Goal: Transaction & Acquisition: Download file/media

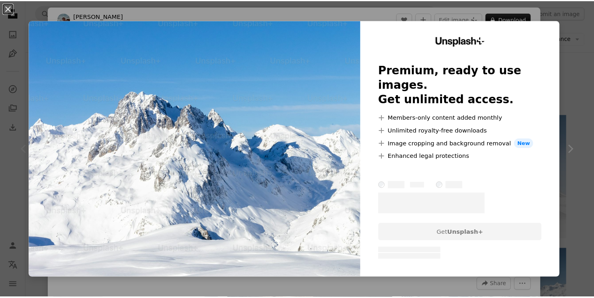
scroll to position [121, 0]
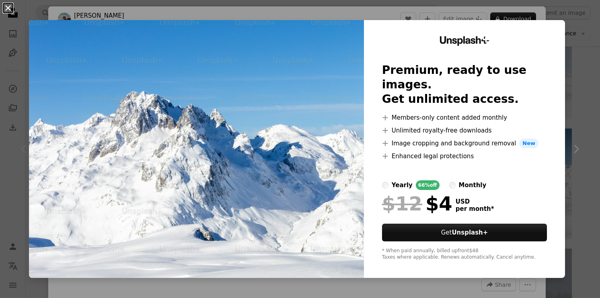
click at [7, 9] on button "An X shape" at bounding box center [8, 8] width 10 height 10
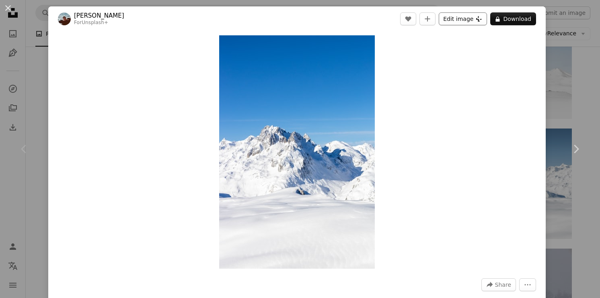
click at [475, 21] on button "Edit image Plus sign for Unsplash+" at bounding box center [462, 18] width 48 height 13
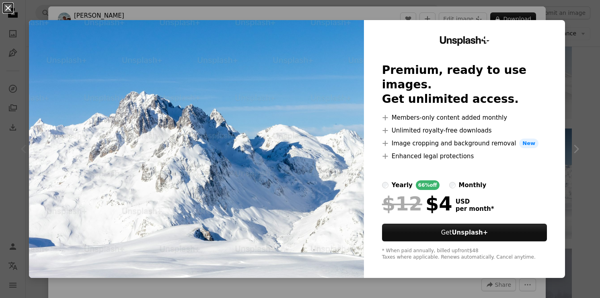
click at [9, 10] on button "An X shape" at bounding box center [8, 8] width 10 height 10
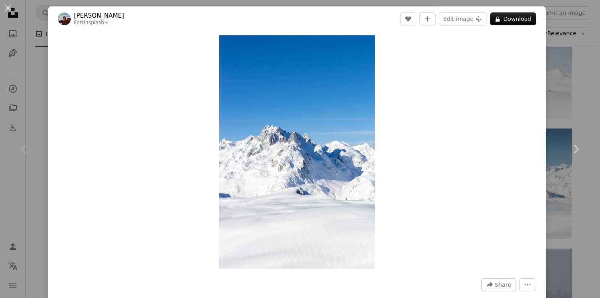
click at [9, 10] on button "An X shape" at bounding box center [8, 8] width 10 height 10
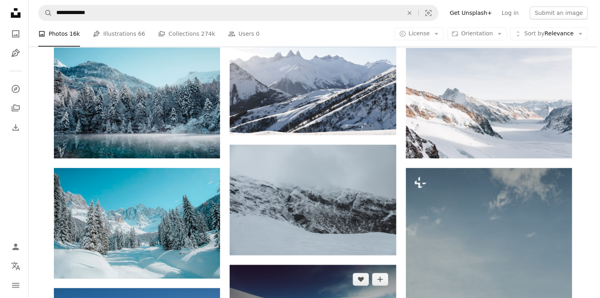
scroll to position [482, 0]
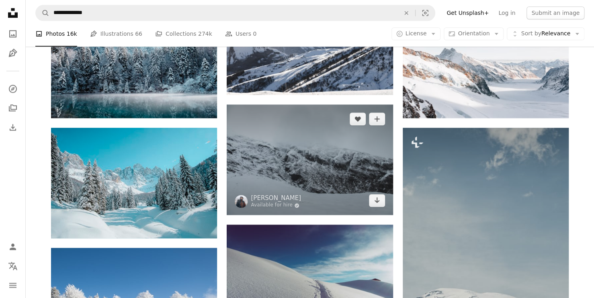
click at [344, 176] on img at bounding box center [310, 159] width 166 height 111
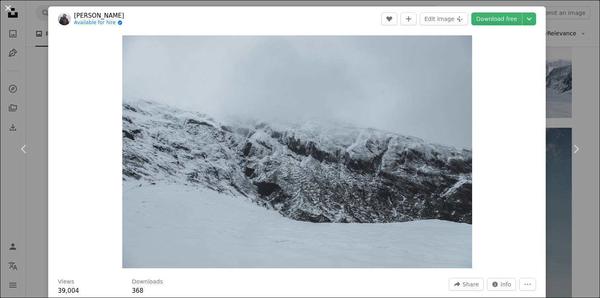
click at [5, 9] on button "An X shape" at bounding box center [8, 8] width 10 height 10
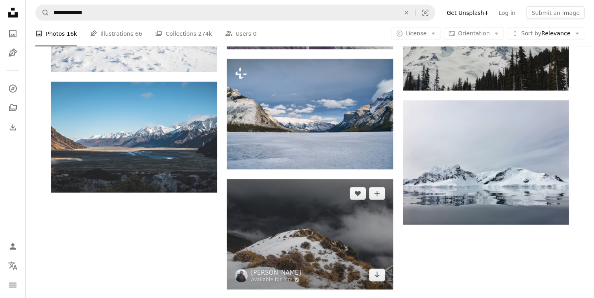
scroll to position [712, 0]
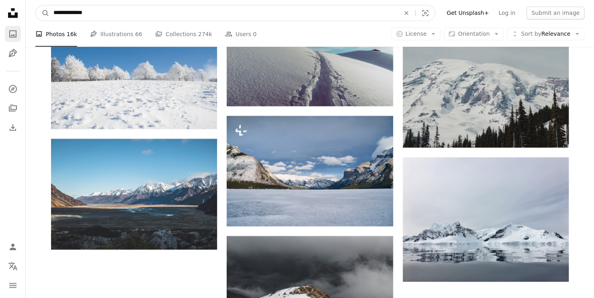
drag, startPoint x: 267, startPoint y: 16, endPoint x: 18, endPoint y: 30, distance: 248.8
type input "**********"
click button "A magnifying glass" at bounding box center [43, 12] width 14 height 15
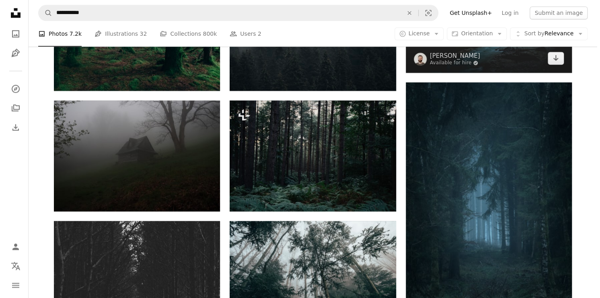
scroll to position [522, 0]
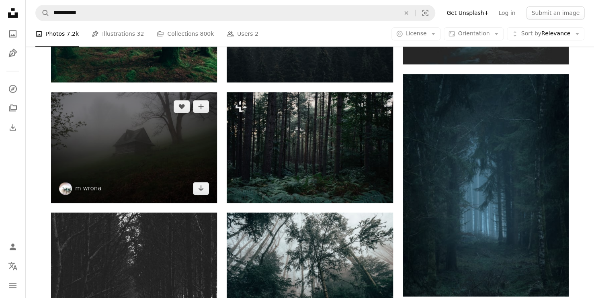
click at [117, 134] on img at bounding box center [134, 147] width 166 height 111
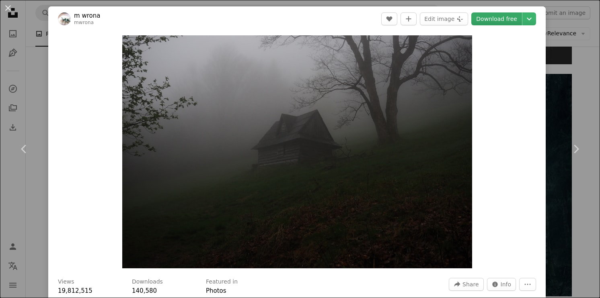
click at [508, 19] on link "Download free" at bounding box center [496, 18] width 51 height 13
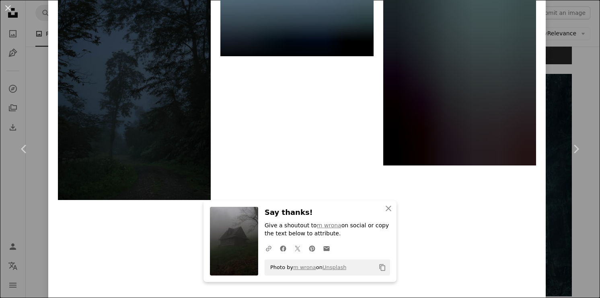
scroll to position [1175, 0]
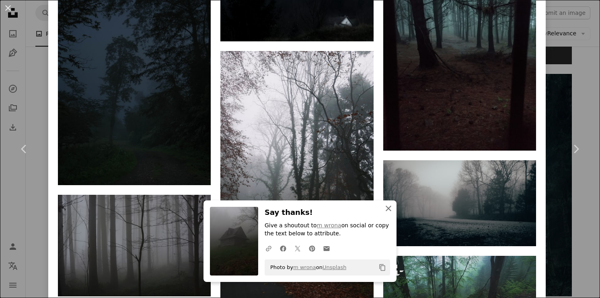
click at [389, 211] on icon "An X shape" at bounding box center [388, 209] width 10 height 10
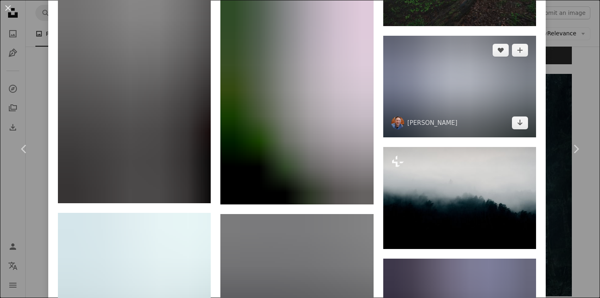
scroll to position [1496, 0]
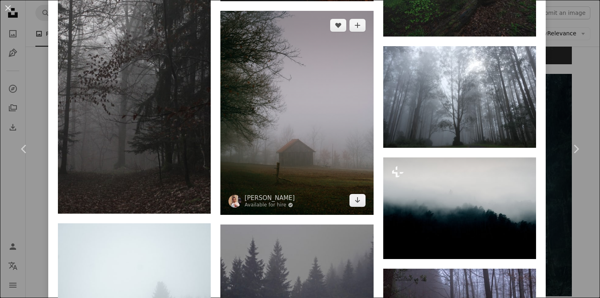
click at [302, 141] on img at bounding box center [296, 113] width 153 height 204
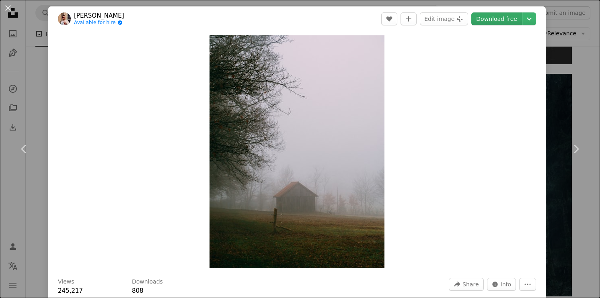
click at [492, 16] on link "Download free" at bounding box center [496, 18] width 51 height 13
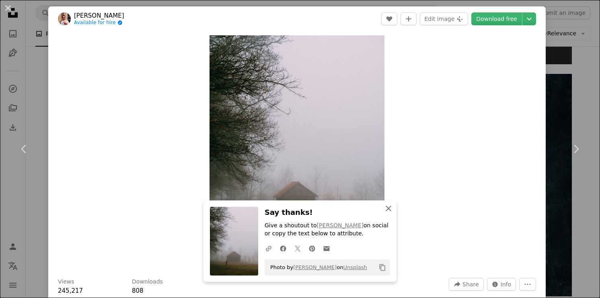
click at [388, 206] on icon "An X shape" at bounding box center [388, 209] width 10 height 10
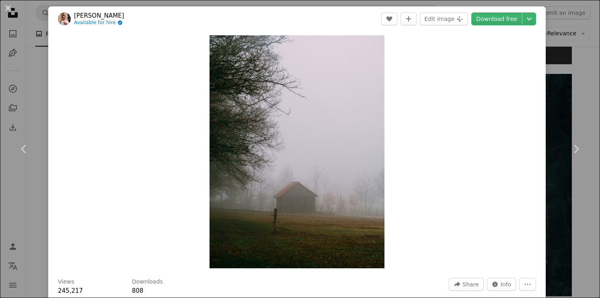
click at [480, 97] on div "Zoom in" at bounding box center [296, 151] width 497 height 241
click at [6, 10] on button "An X shape" at bounding box center [8, 8] width 10 height 10
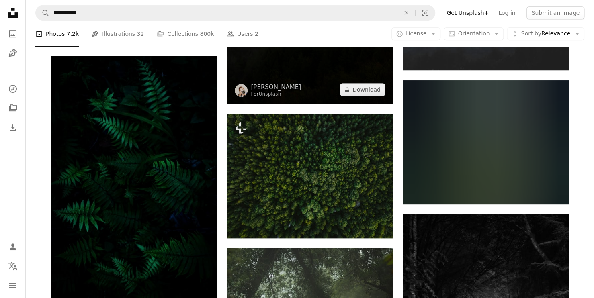
scroll to position [1768, 0]
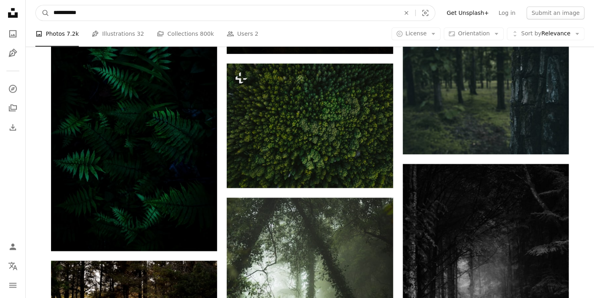
drag, startPoint x: 252, startPoint y: 13, endPoint x: 150, endPoint y: 23, distance: 103.4
click at [150, 20] on div "**********" at bounding box center [223, 12] width 348 height 15
drag, startPoint x: 88, startPoint y: 11, endPoint x: -10, endPoint y: 12, distance: 98.9
type input "*"
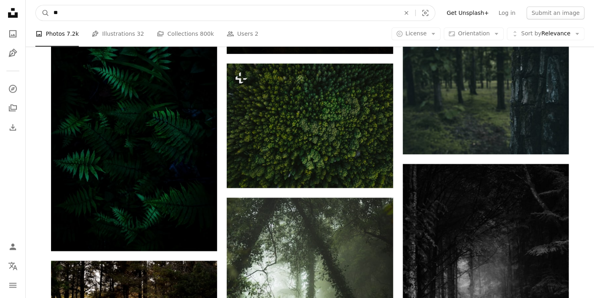
type input "*"
type input "**********"
click at [36, 5] on button "A magnifying glass" at bounding box center [43, 12] width 14 height 15
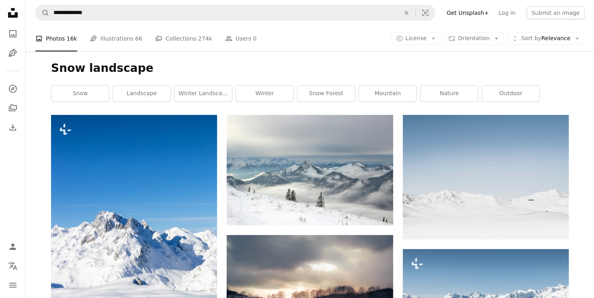
scroll to position [712, 0]
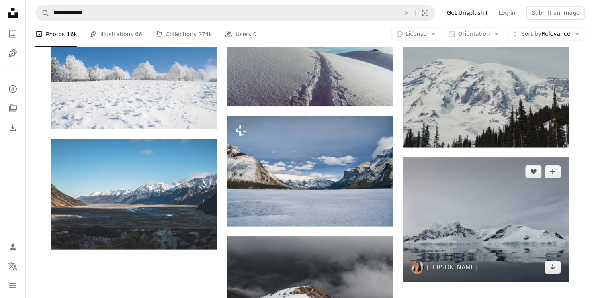
drag, startPoint x: 439, startPoint y: 178, endPoint x: 430, endPoint y: 158, distance: 22.3
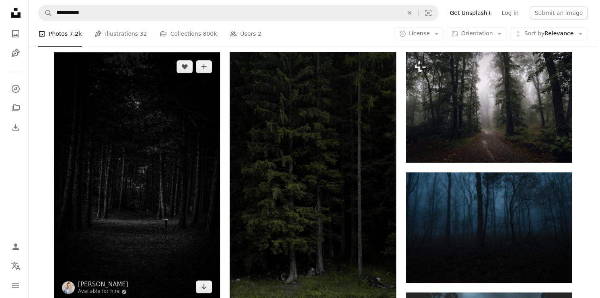
scroll to position [161, 0]
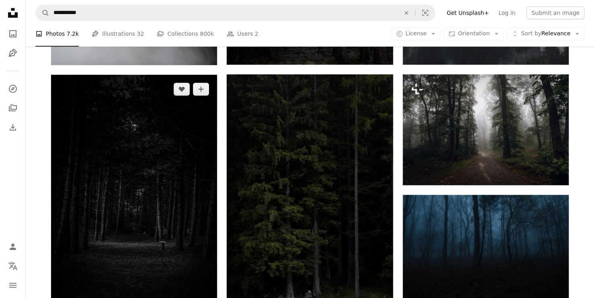
click at [130, 217] on img at bounding box center [134, 199] width 166 height 249
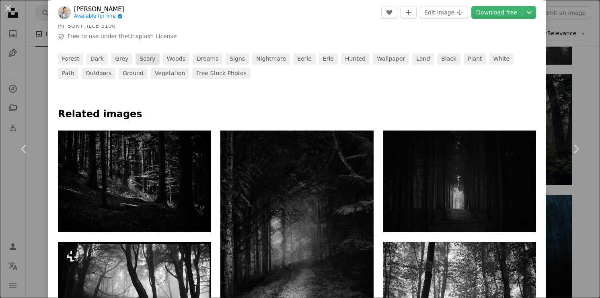
scroll to position [241, 0]
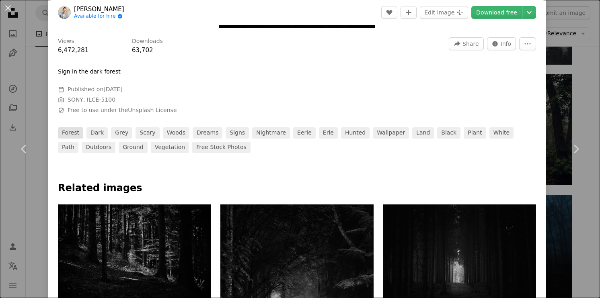
click at [73, 133] on link "forest" at bounding box center [70, 132] width 25 height 11
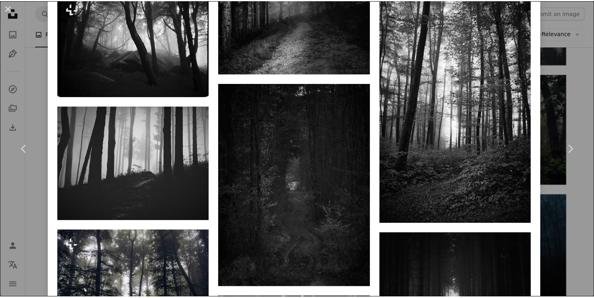
scroll to position [402, 0]
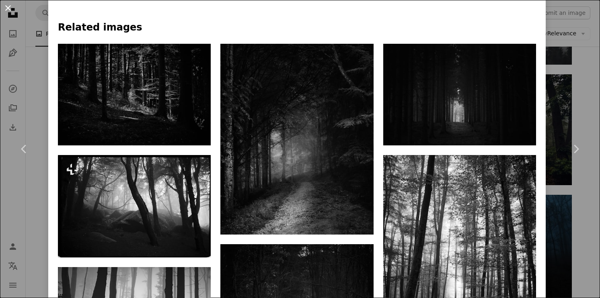
click at [10, 7] on button "An X shape" at bounding box center [8, 8] width 10 height 10
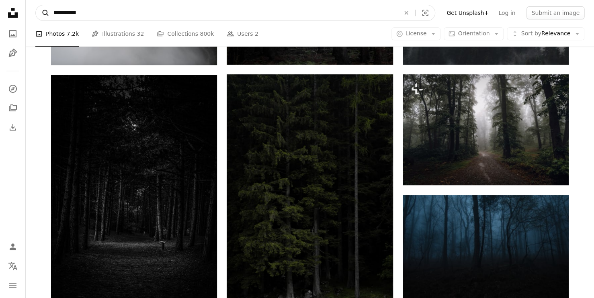
click at [47, 14] on icon "Find visuals sitewide" at bounding box center [46, 13] width 6 height 6
click at [88, 10] on input "**********" at bounding box center [223, 12] width 348 height 15
click at [36, 5] on button "A magnifying glass" at bounding box center [43, 12] width 14 height 15
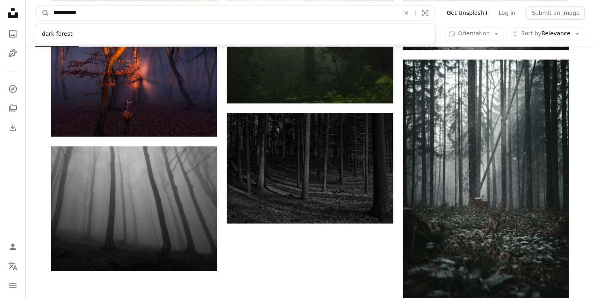
scroll to position [2293, 0]
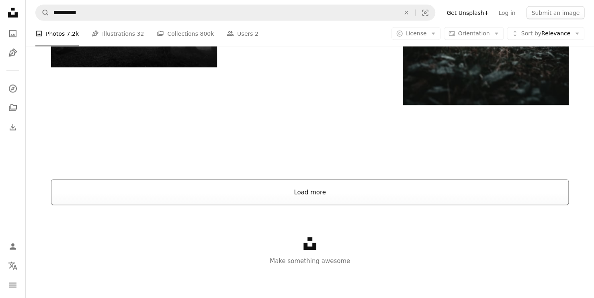
click at [289, 191] on button "Load more" at bounding box center [310, 193] width 518 height 26
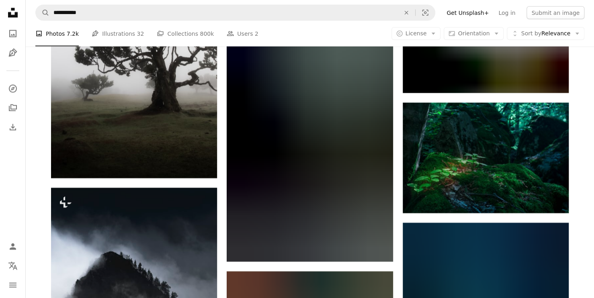
scroll to position [5066, 0]
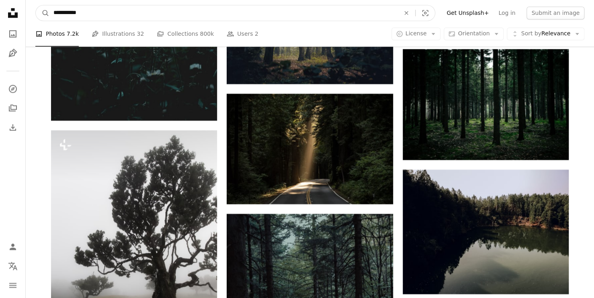
drag, startPoint x: 257, startPoint y: 14, endPoint x: -18, endPoint y: 47, distance: 276.5
type input "*****"
click at [36, 5] on button "A magnifying glass" at bounding box center [43, 12] width 14 height 15
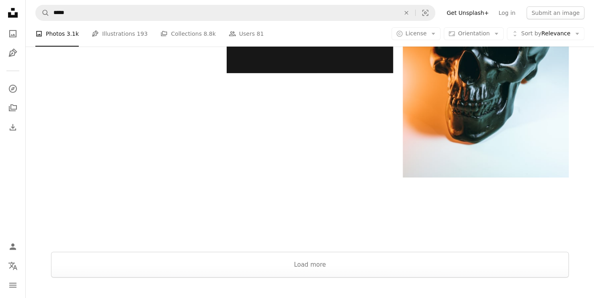
scroll to position [1366, 0]
